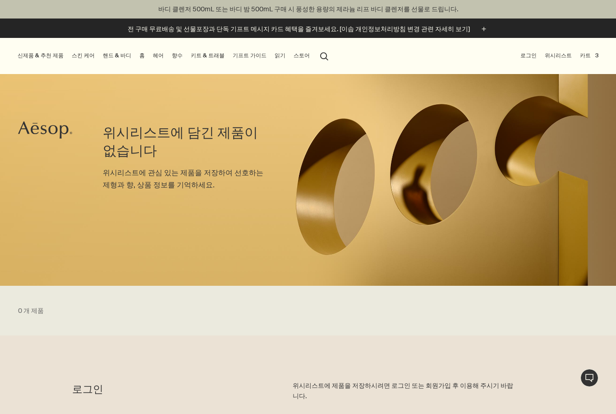
click at [534, 59] on button "로그인" at bounding box center [529, 55] width 20 height 11
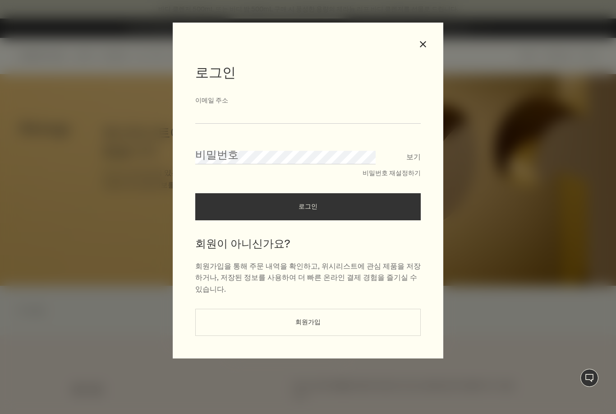
click at [378, 122] on input "이메일 주소" at bounding box center [307, 115] width 225 height 17
type input "**********"
click at [308, 210] on button "로그인" at bounding box center [307, 206] width 225 height 27
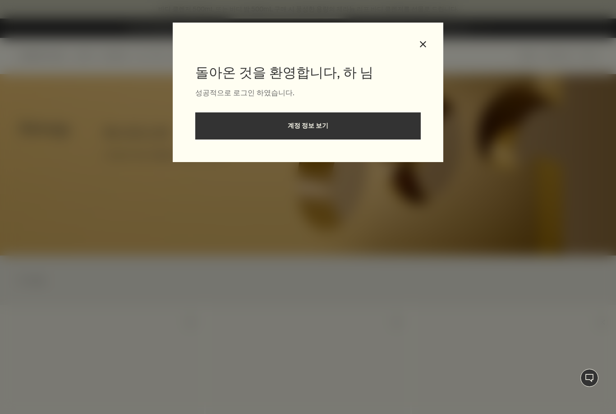
click at [426, 44] on button "close" at bounding box center [423, 44] width 8 height 8
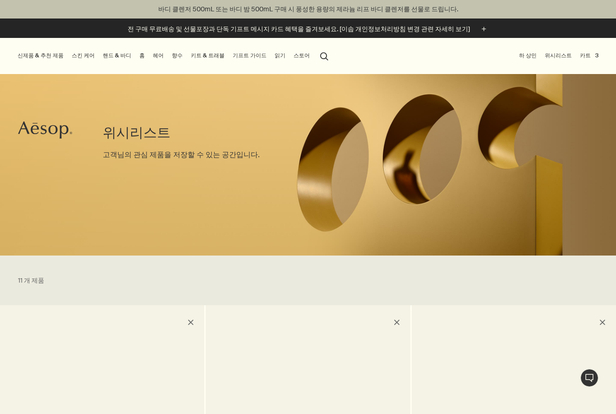
click at [565, 57] on link "위시리스트" at bounding box center [558, 55] width 31 height 11
click at [592, 60] on button "카트 3" at bounding box center [589, 55] width 22 height 11
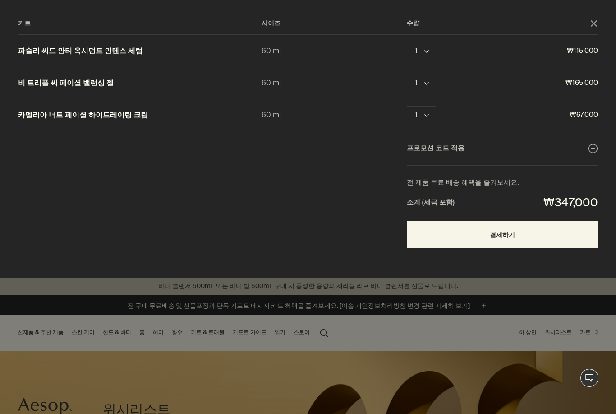
click at [459, 120] on button "삭제" at bounding box center [456, 115] width 13 height 11
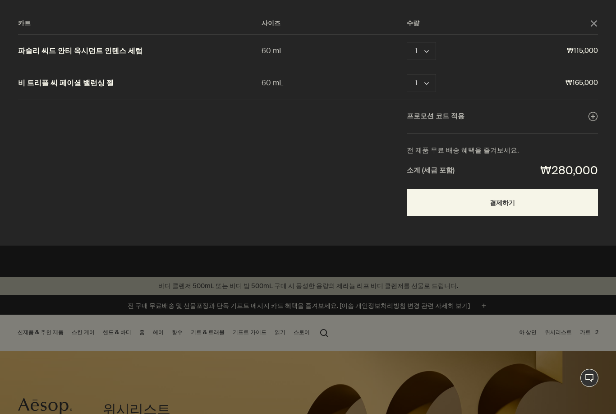
click at [426, 266] on div "카트" at bounding box center [308, 207] width 616 height 414
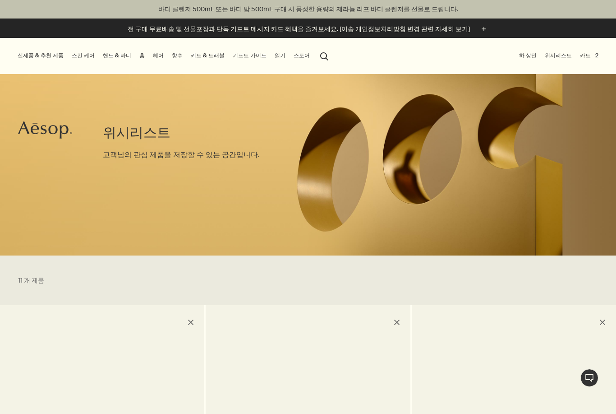
click at [566, 57] on link "위시리스트" at bounding box center [558, 55] width 31 height 11
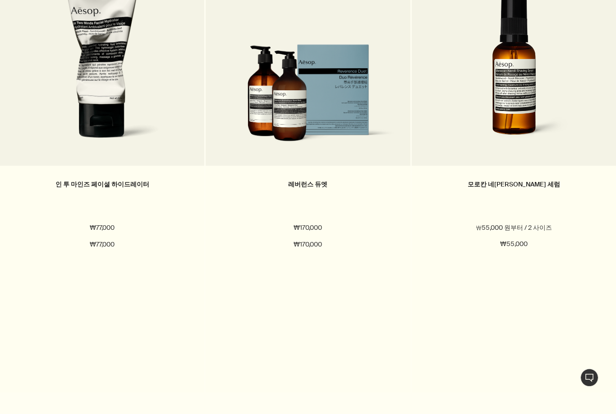
scroll to position [344, 0]
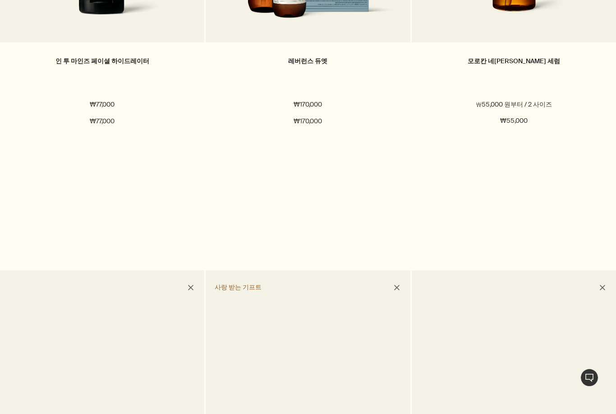
click at [556, 242] on div "모로칸 네롤리 쉐이빙 세럼 ₩55,000 원부터 / 2 사이즈 60 mL 100 mL 60 mL 100 mL ₩55,000 chevron ₩5…" at bounding box center [514, 53] width 204 height 431
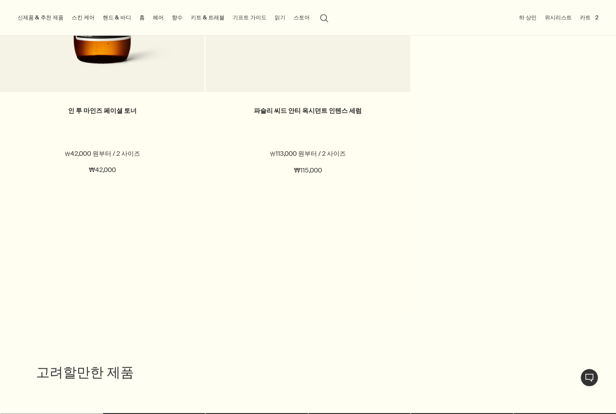
scroll to position [1716, 0]
click at [122, 154] on span "200 mL" at bounding box center [126, 153] width 27 height 8
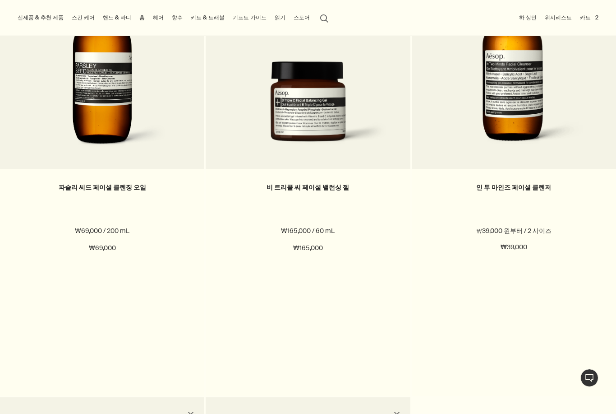
scroll to position [1205, 0]
